Goal: Task Accomplishment & Management: Use online tool/utility

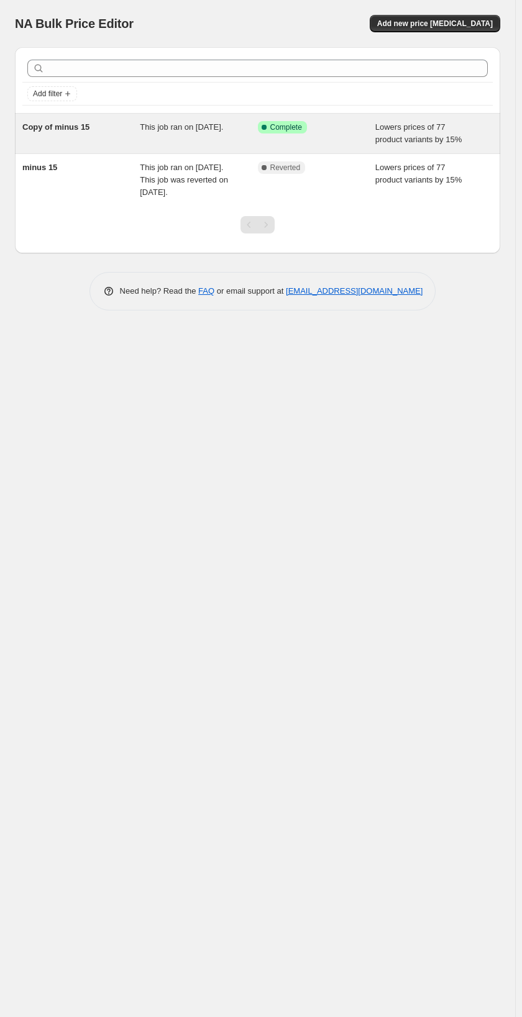
click at [243, 135] on div "This job ran on [DATE]." at bounding box center [198, 133] width 117 height 25
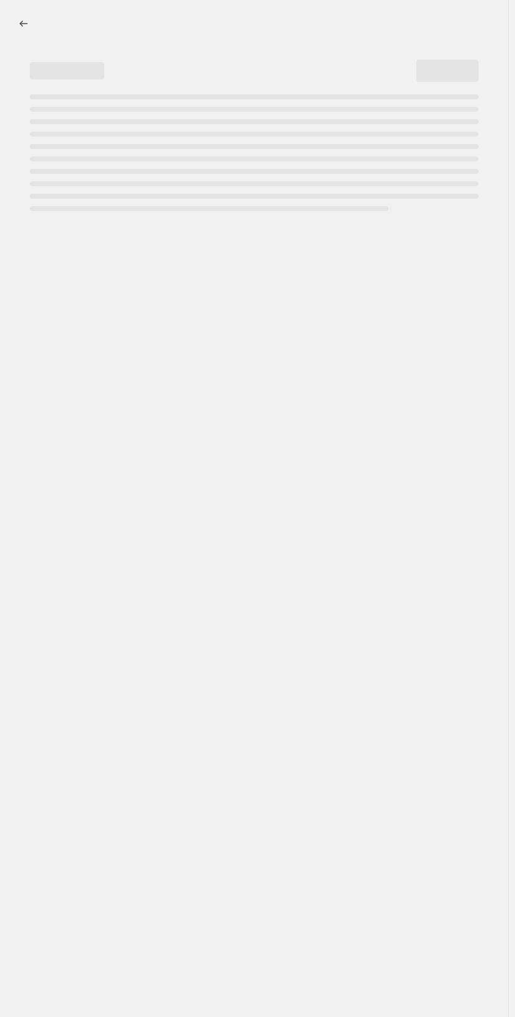
select select "percentage"
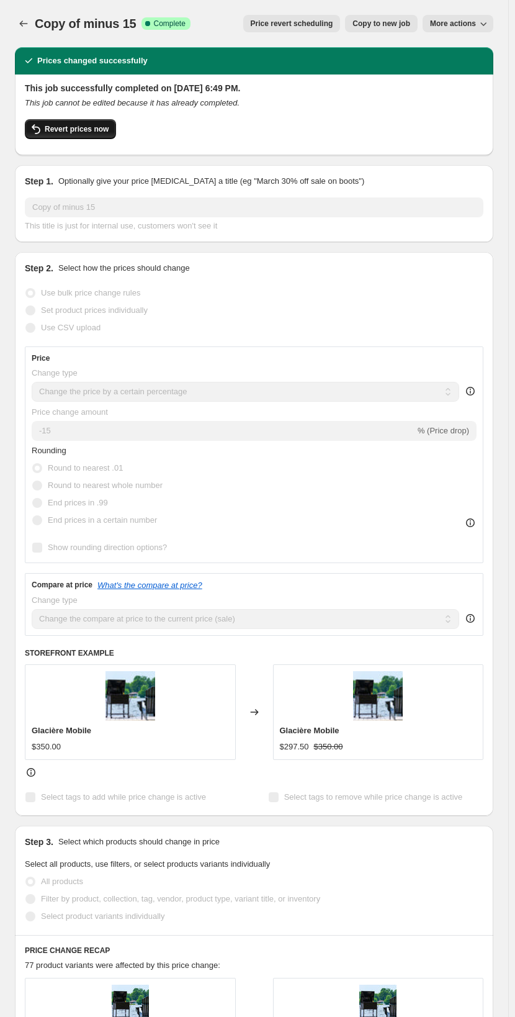
click at [78, 132] on span "Revert prices now" at bounding box center [77, 129] width 64 height 10
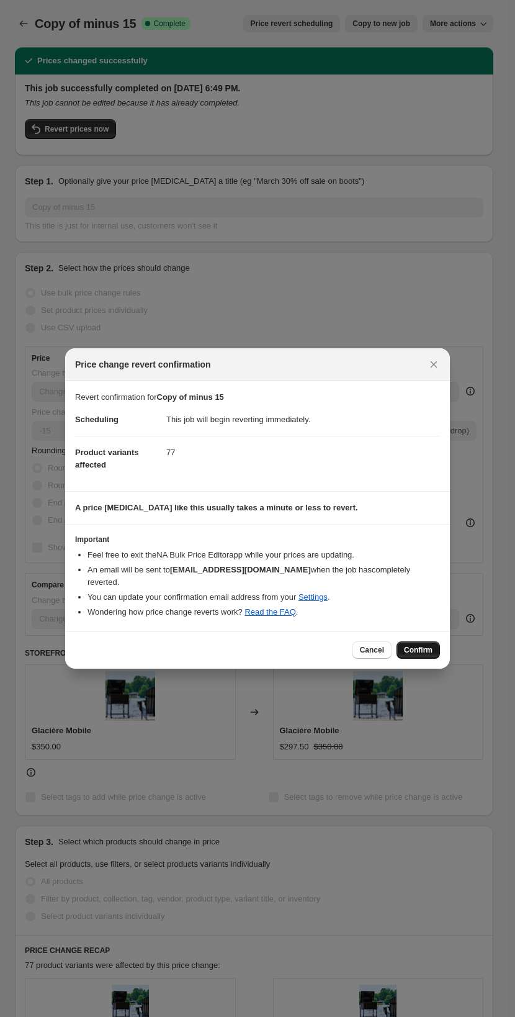
click at [417, 641] on button "Confirm" at bounding box center [418, 649] width 43 height 17
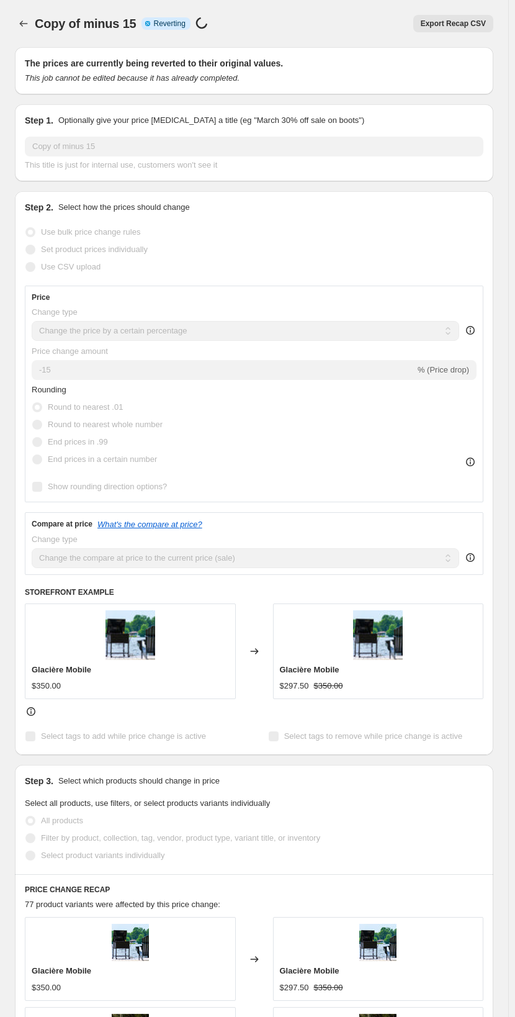
select select "percentage"
